Goal: Transaction & Acquisition: Purchase product/service

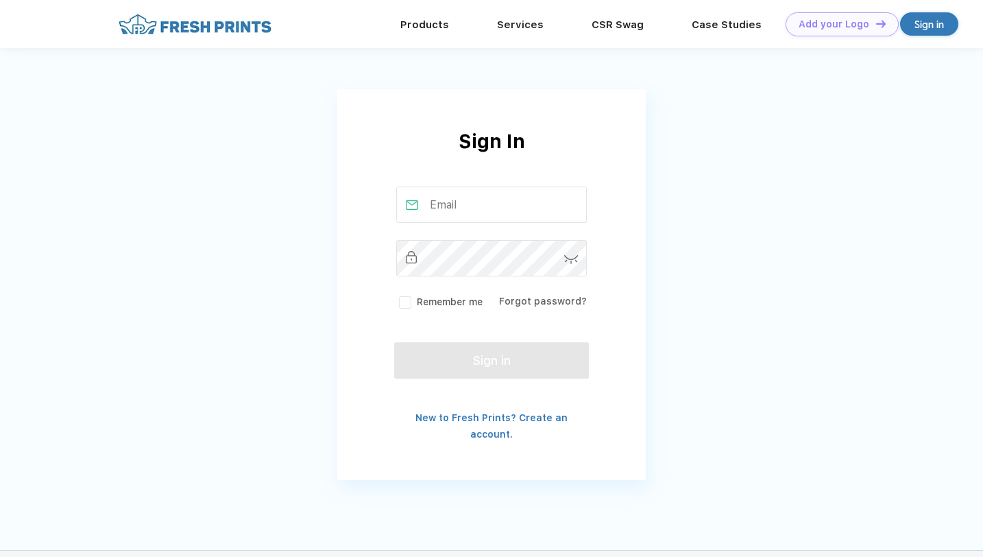
click at [509, 204] on input "text" at bounding box center [491, 204] width 191 height 36
click at [438, 22] on link "Products" at bounding box center [424, 24] width 49 height 12
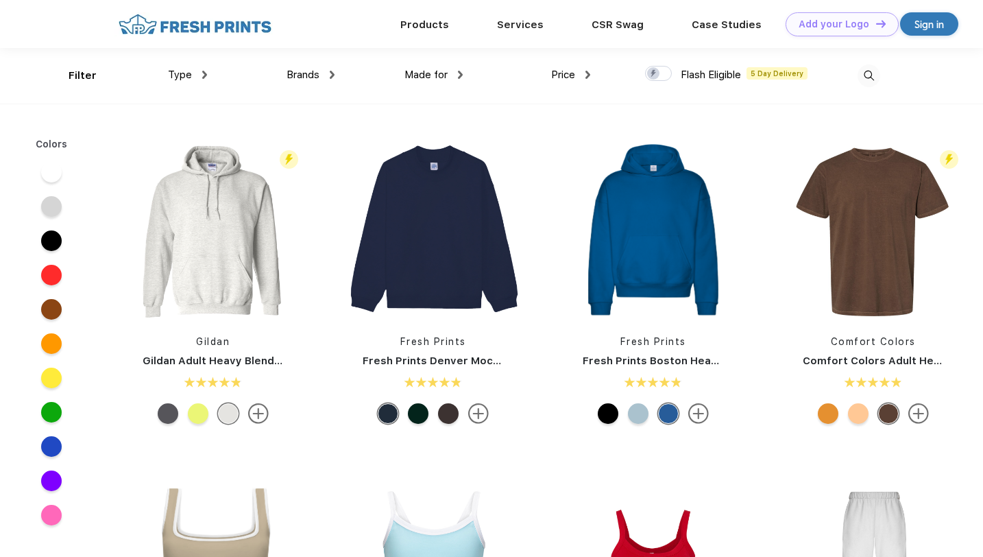
scroll to position [1, 0]
click at [206, 198] on img at bounding box center [213, 229] width 182 height 182
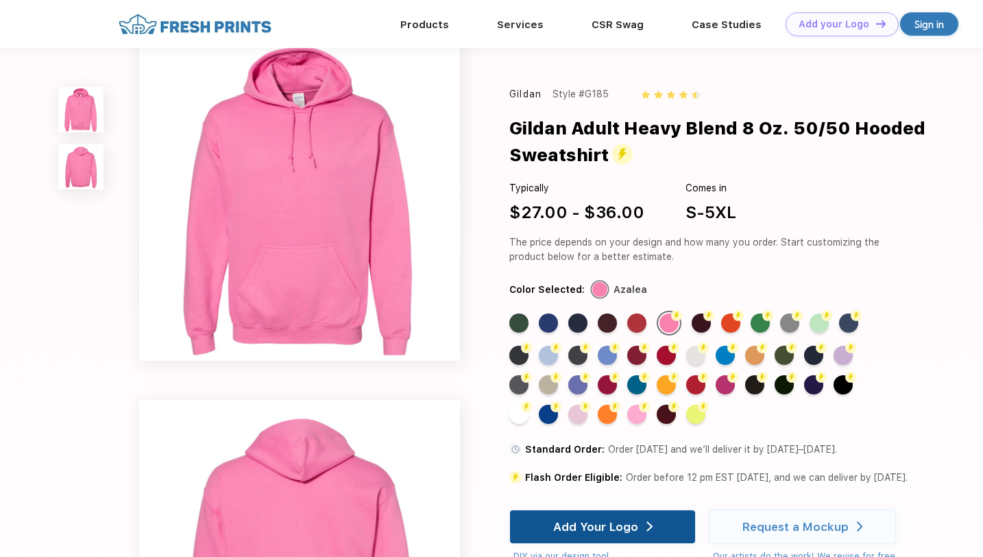
scroll to position [94, 0]
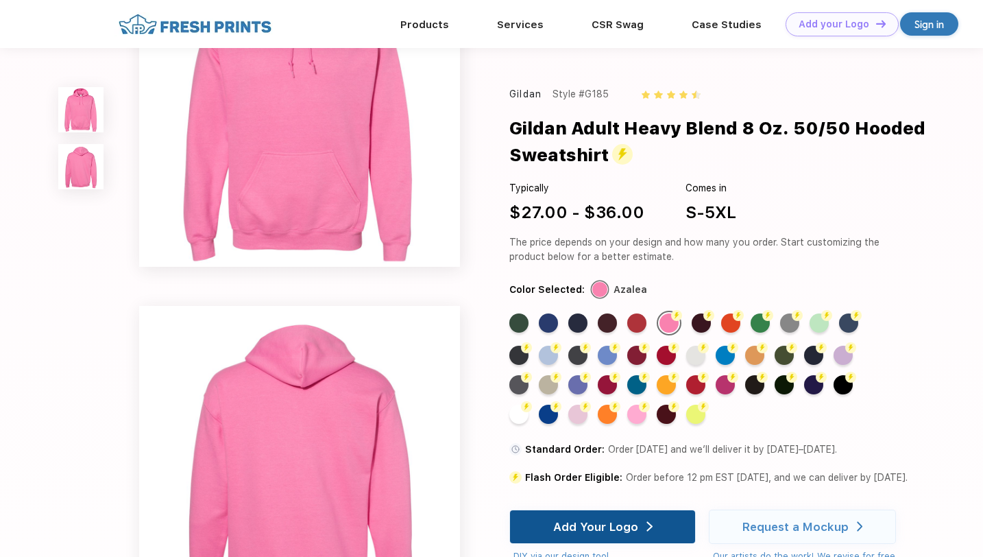
click at [579, 532] on div "Add Your Logo" at bounding box center [595, 527] width 85 height 14
